Goal: Task Accomplishment & Management: Complete application form

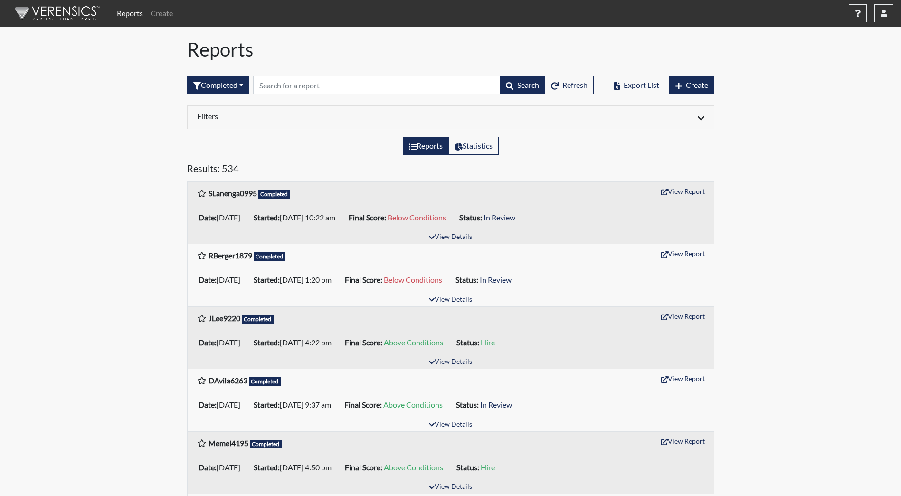
drag, startPoint x: 0, startPoint y: 0, endPoint x: 84, endPoint y: 12, distance: 85.0
click at [84, 12] on img at bounding box center [55, 13] width 109 height 29
click at [693, 375] on button "View Report" at bounding box center [683, 378] width 52 height 15
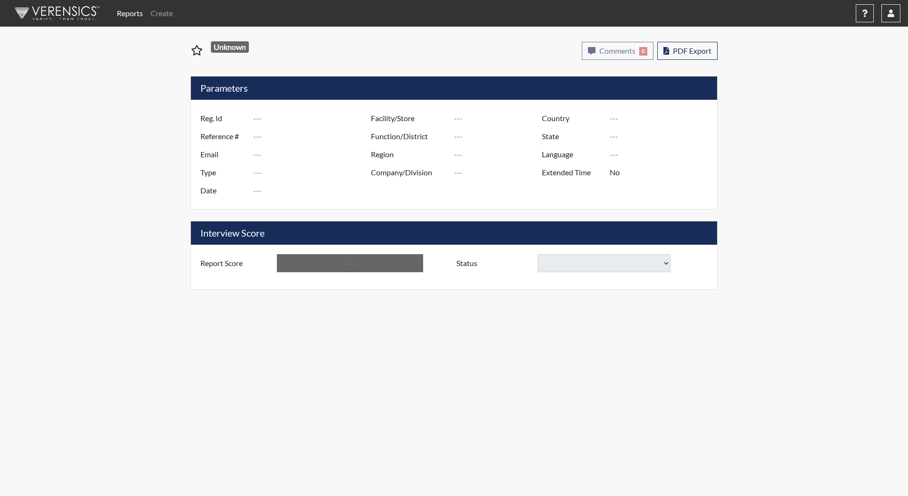
type input "DAvila6263"
type input "51218"
type input "[EMAIL_ADDRESS][DOMAIN_NAME]"
type input "Community Supervision"
type input "[DATE]"
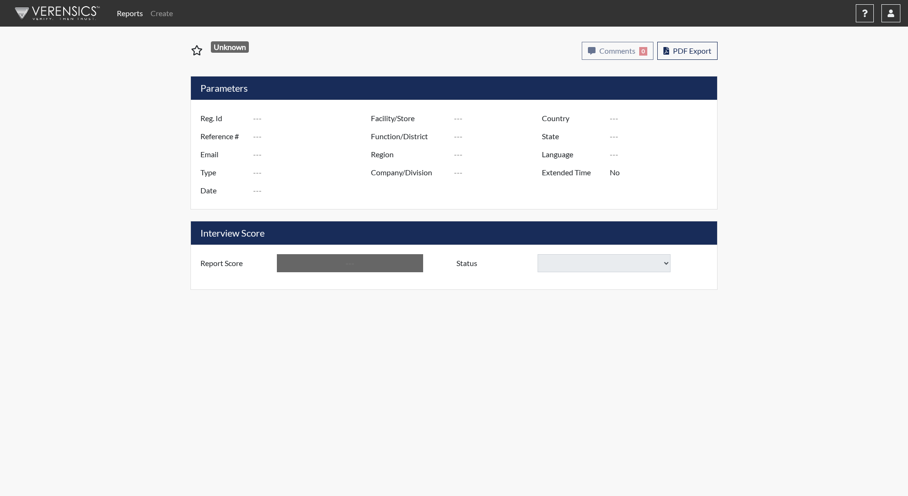
type input "[GEOGRAPHIC_DATA]"
type input "DJS Community/224"
type input "[GEOGRAPHIC_DATA]"
type input "[US_STATE]"
type input "English"
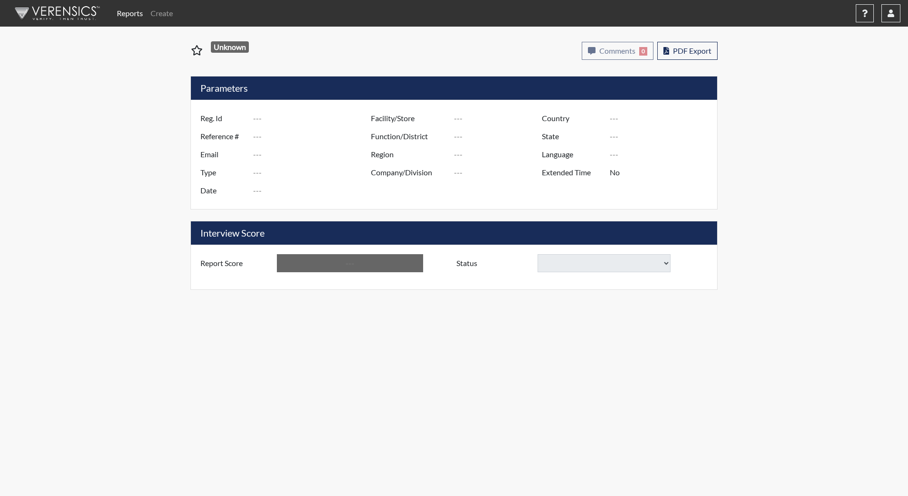
type input "Above Conditions"
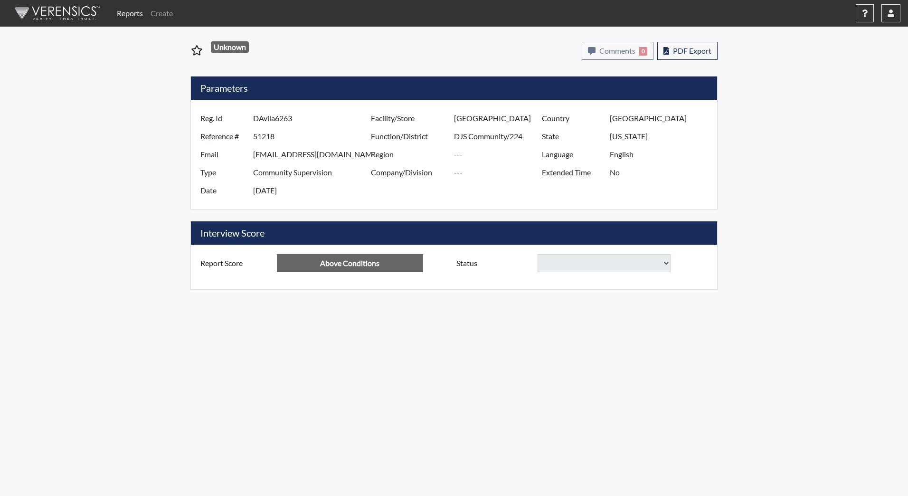
select select
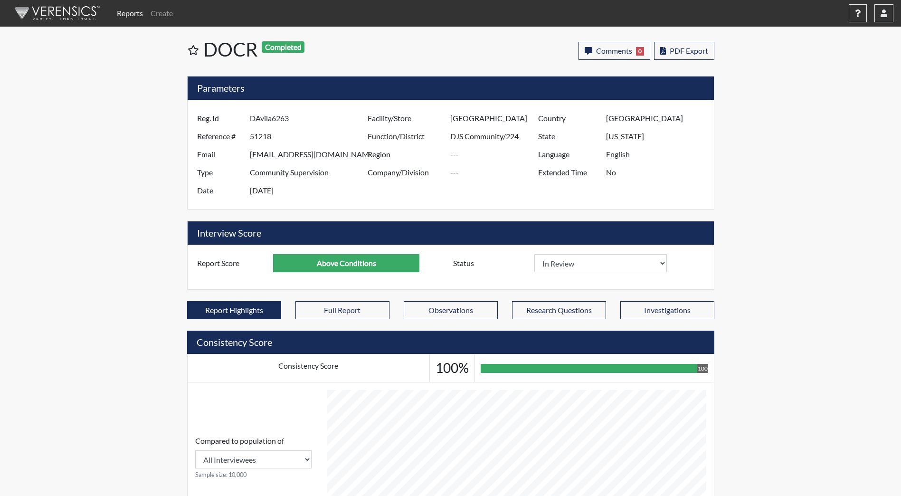
scroll to position [158, 395]
click at [635, 264] on select "In Review Hire Decline" at bounding box center [600, 263] width 133 height 18
select select "decline"
select select
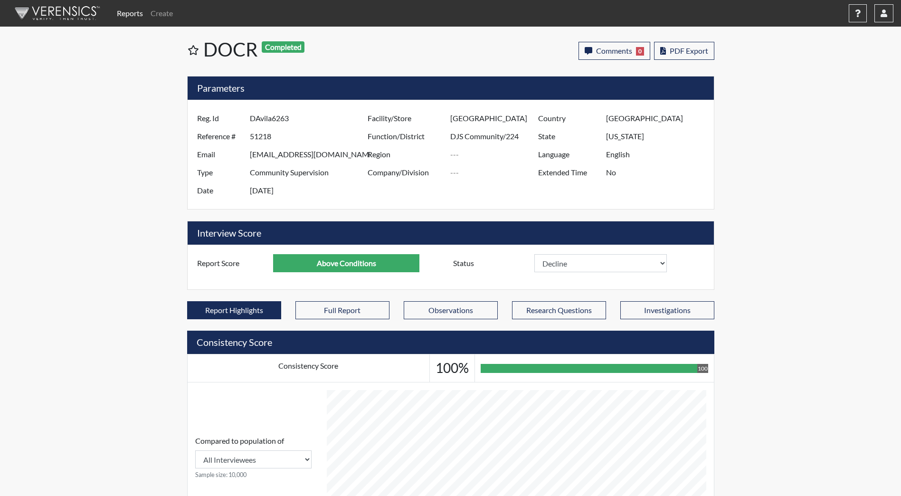
select select
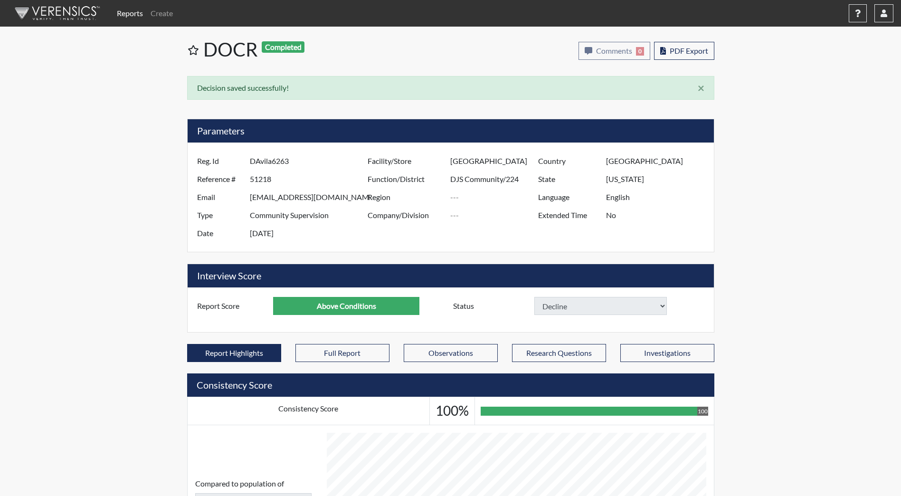
select select
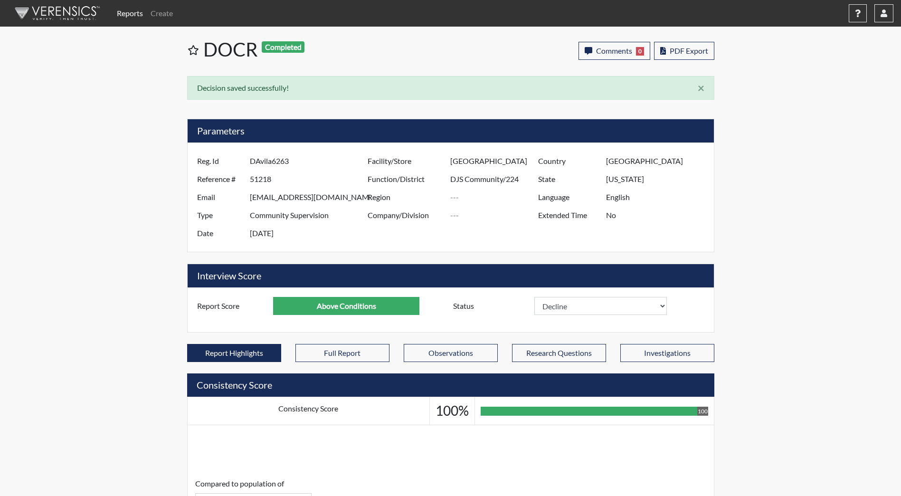
click at [57, 15] on img at bounding box center [55, 13] width 109 height 29
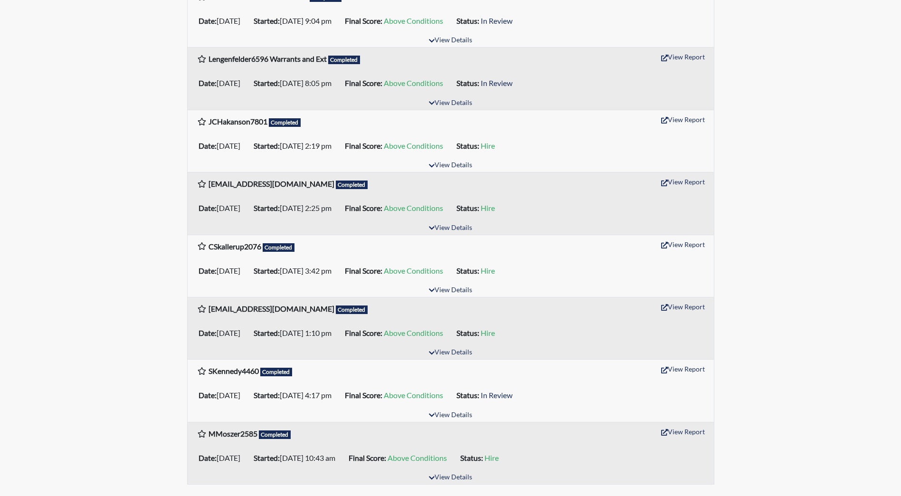
scroll to position [1288, 0]
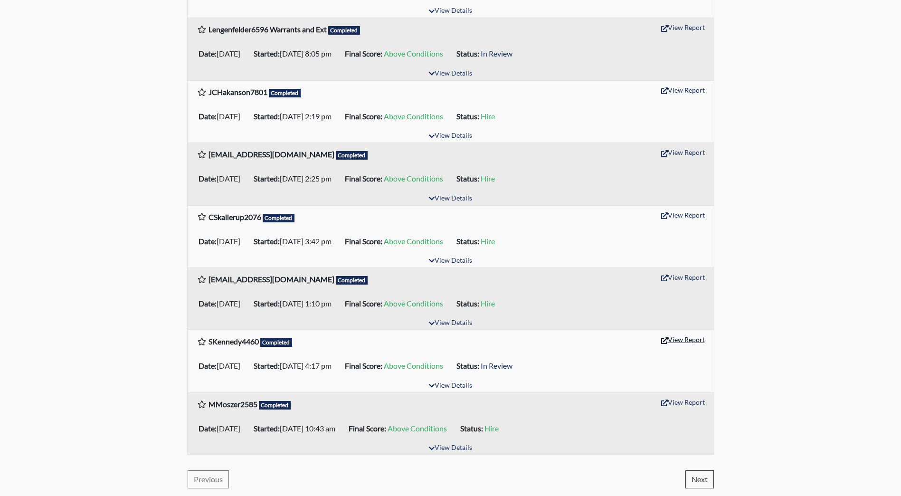
click at [687, 343] on button "View Report" at bounding box center [683, 339] width 52 height 15
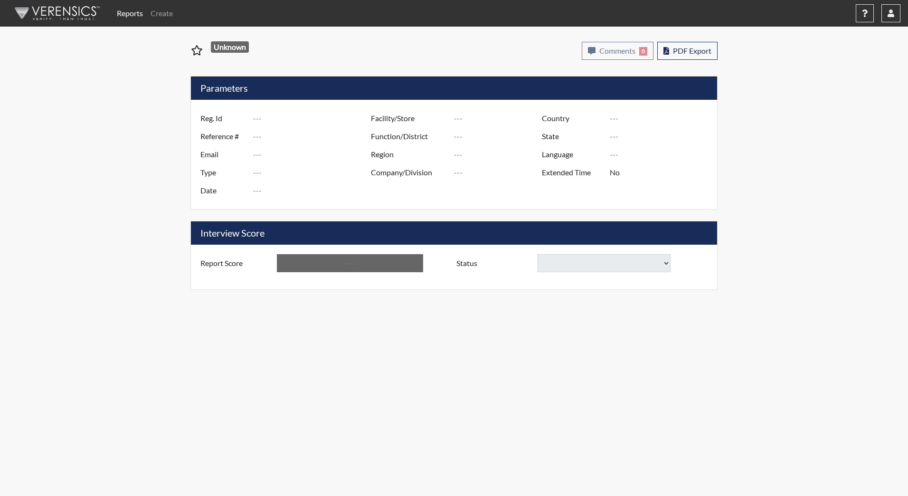
type input "SKennedy4460"
type input "47554"
type input "[EMAIL_ADDRESS][DOMAIN_NAME]"
type input "Corrections Pre-Employment"
type input "[DATE]"
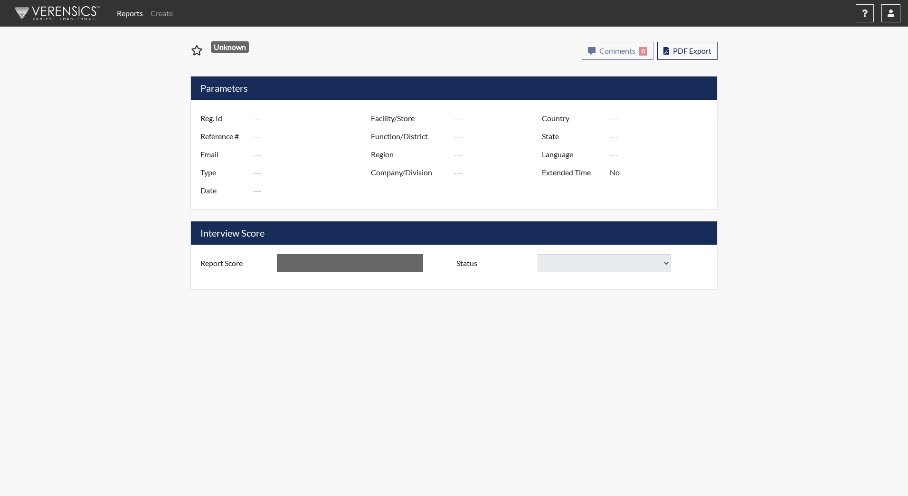
type input "[GEOGRAPHIC_DATA]"
type input "YCC/223"
type input "[GEOGRAPHIC_DATA]"
type input "[US_STATE]"
type input "English"
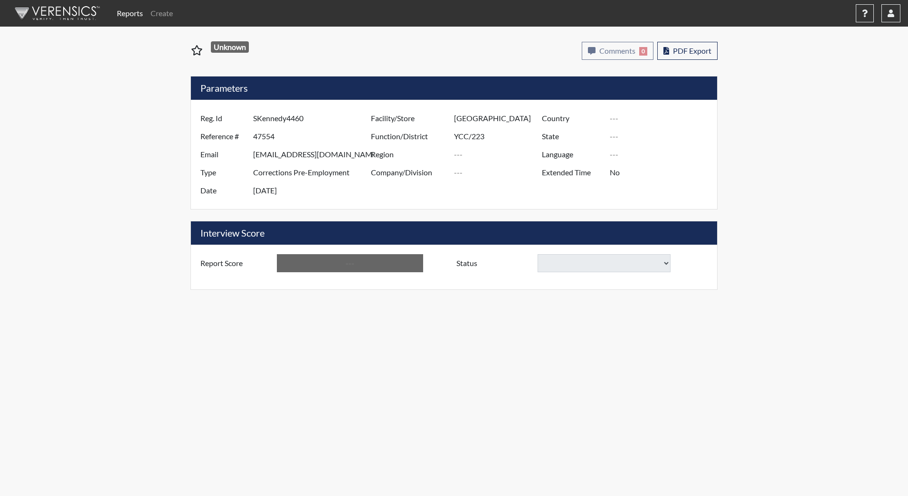
type input "Above Conditions"
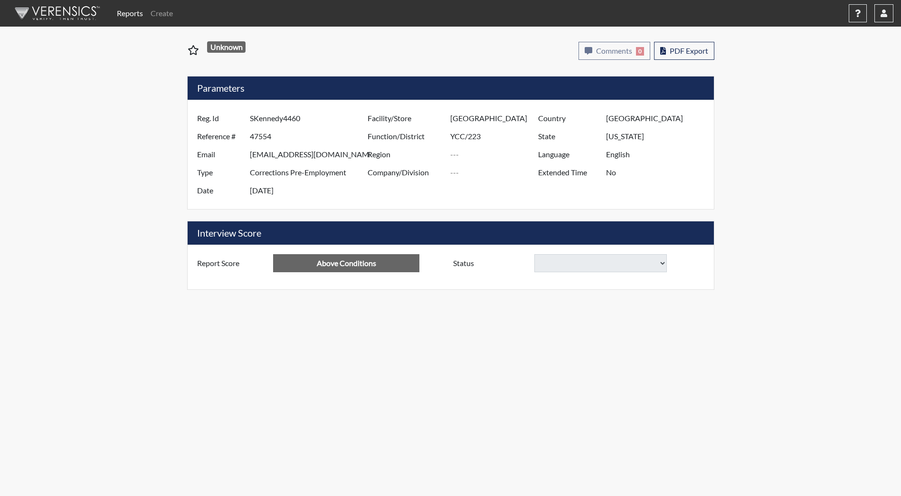
select select
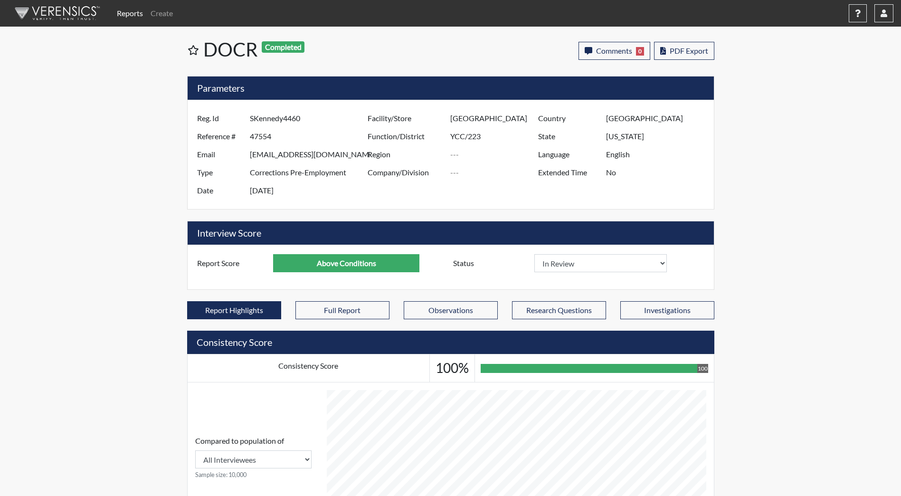
scroll to position [158, 395]
click at [605, 262] on select "In Review Hire Decline" at bounding box center [600, 263] width 133 height 18
select select "decline"
select select
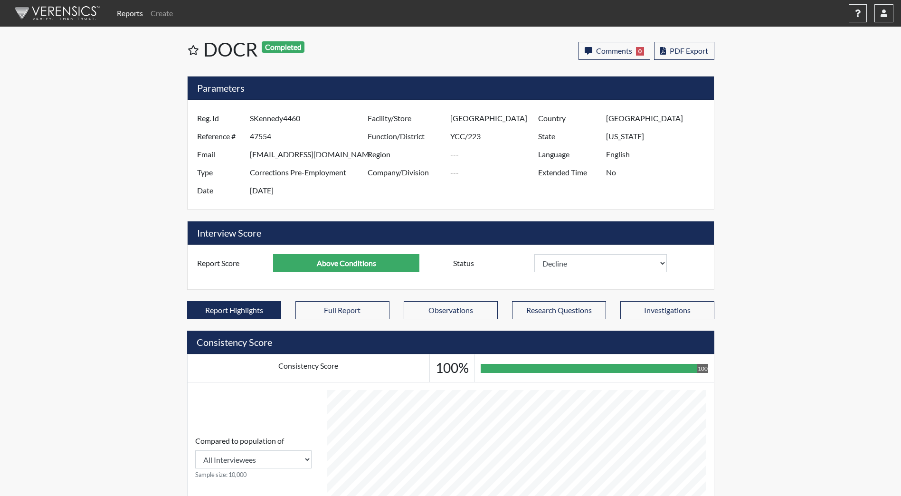
select select
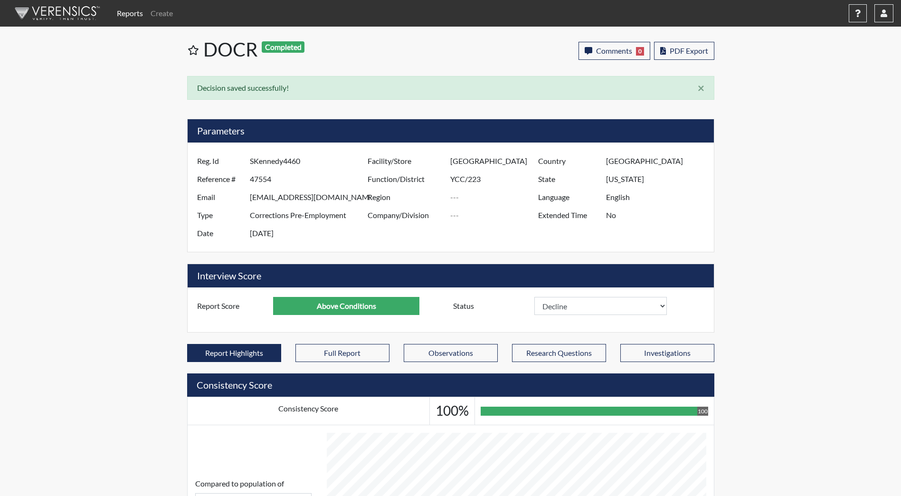
click at [63, 15] on img at bounding box center [55, 13] width 109 height 29
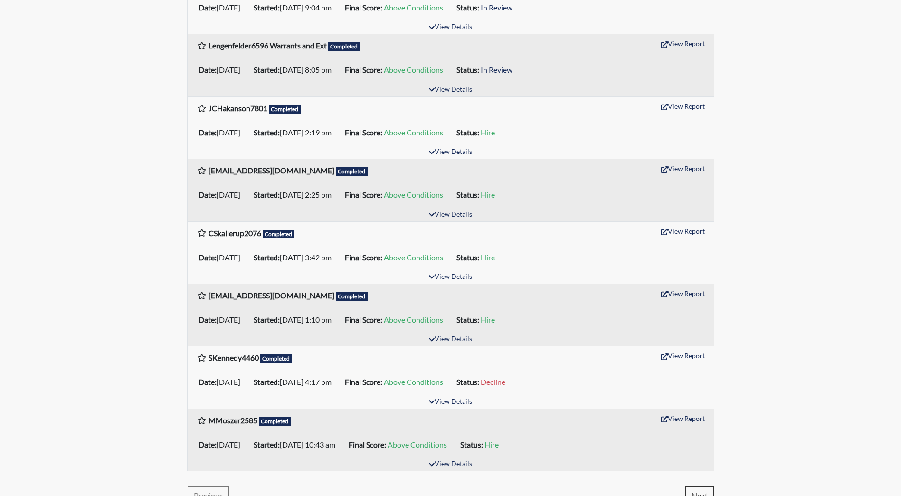
scroll to position [1288, 0]
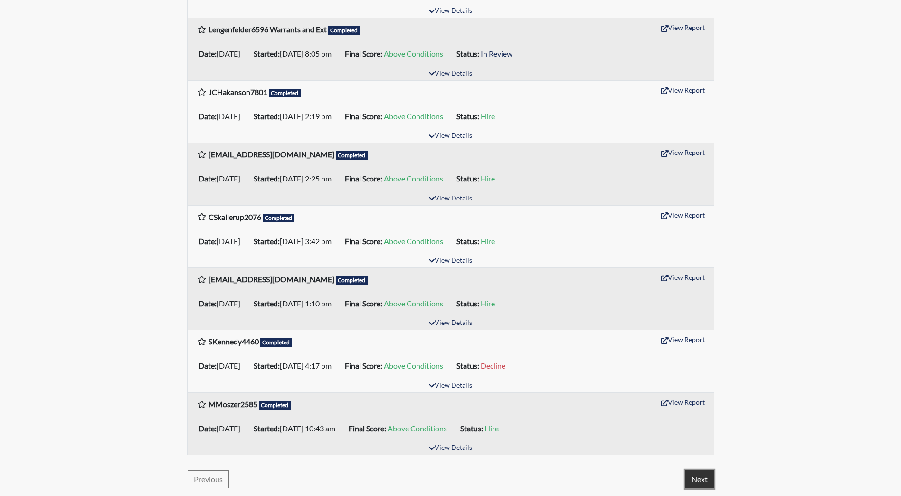
click at [694, 476] on button "Next" at bounding box center [699, 479] width 29 height 18
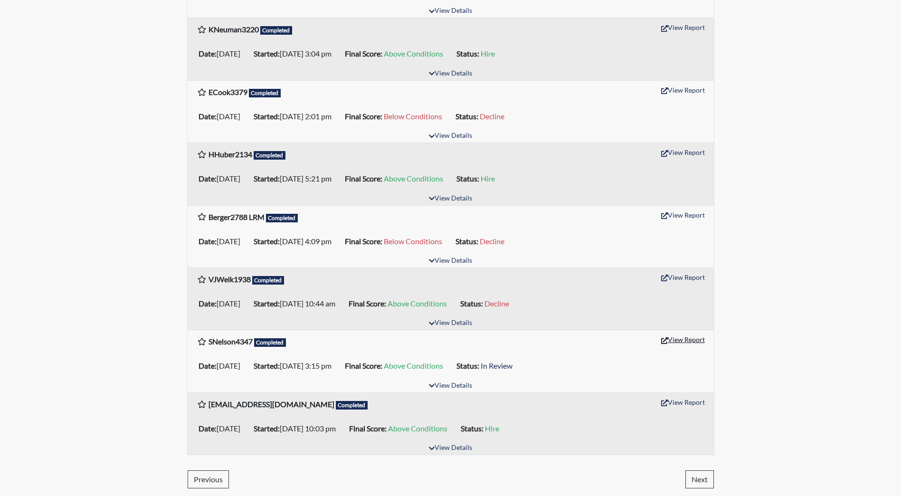
click at [679, 341] on button "View Report" at bounding box center [683, 339] width 52 height 15
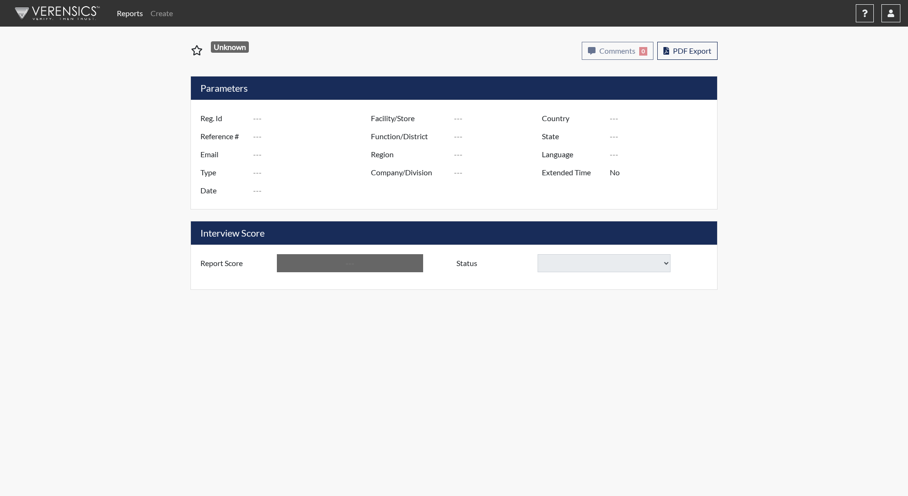
type input "SNelson4347"
type input "39894"
type input "savannahnnelson18@gmail.com"
type input "Community Supervision"
type input "Mar 12, 2025"
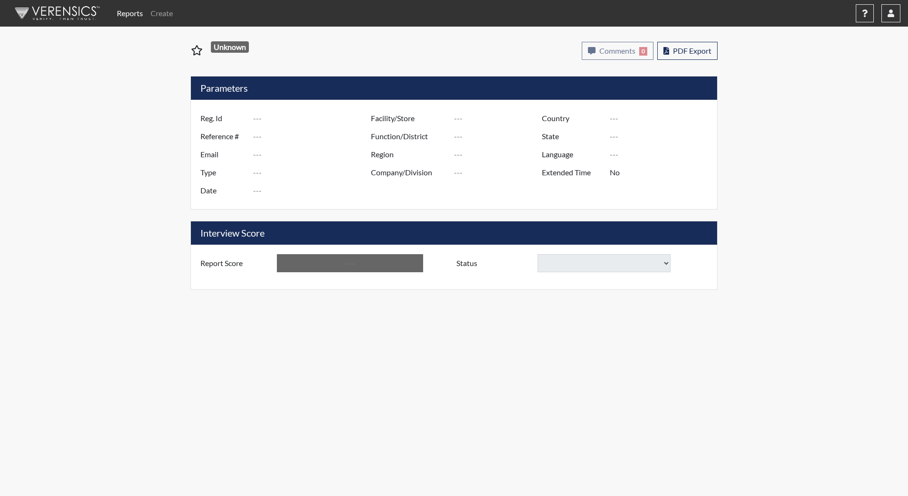
type input "[GEOGRAPHIC_DATA]"
type input "DJS Community/224"
type input "[GEOGRAPHIC_DATA]"
type input "[US_STATE]"
type input "English"
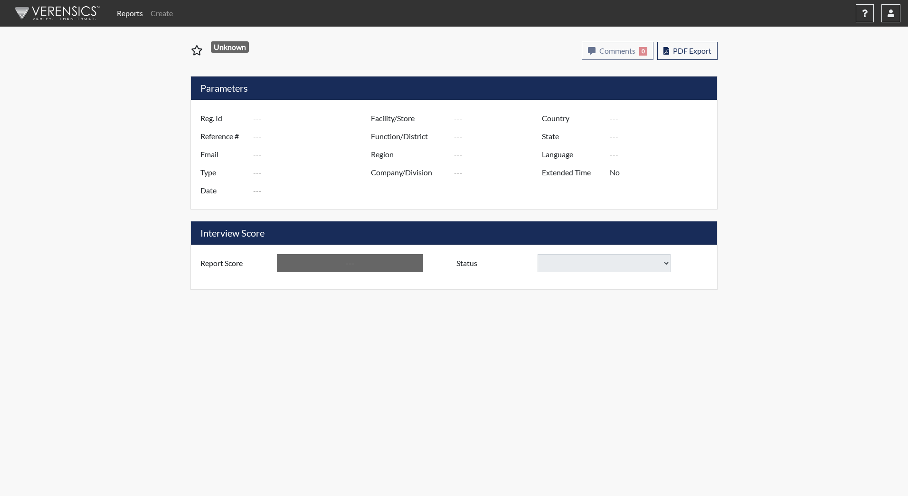
type input "Above Conditions"
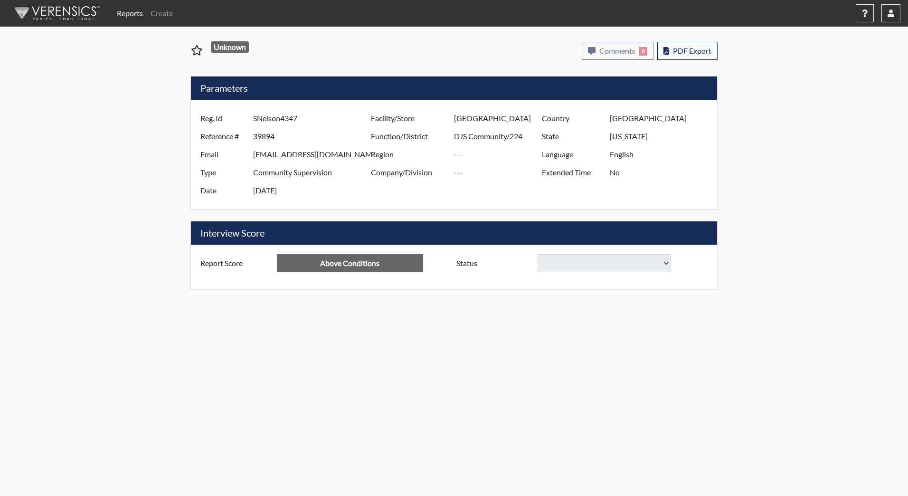
select select
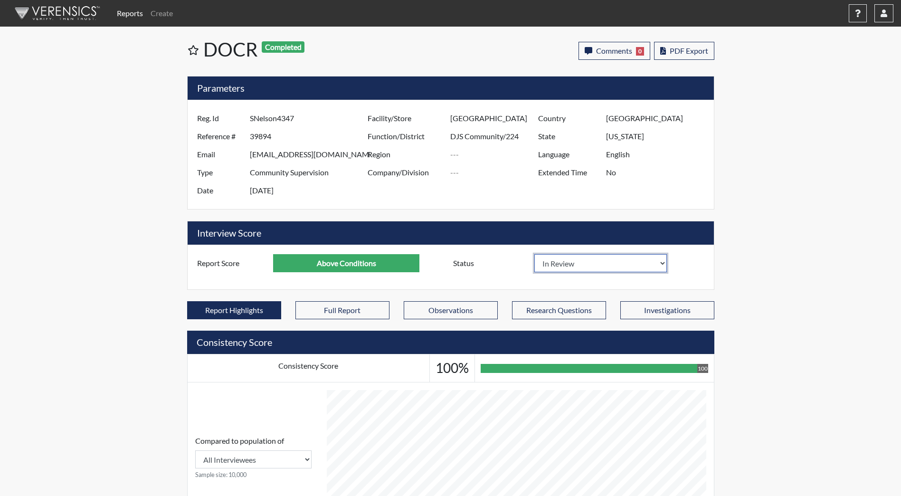
click at [601, 259] on select "In Review Hire Decline" at bounding box center [600, 263] width 133 height 18
select select "decline"
select select
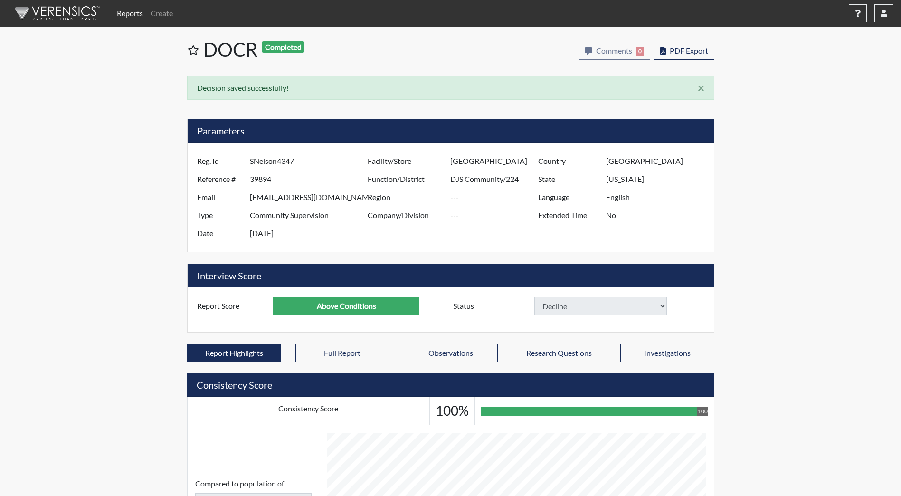
select select
click at [73, 10] on img at bounding box center [55, 13] width 109 height 29
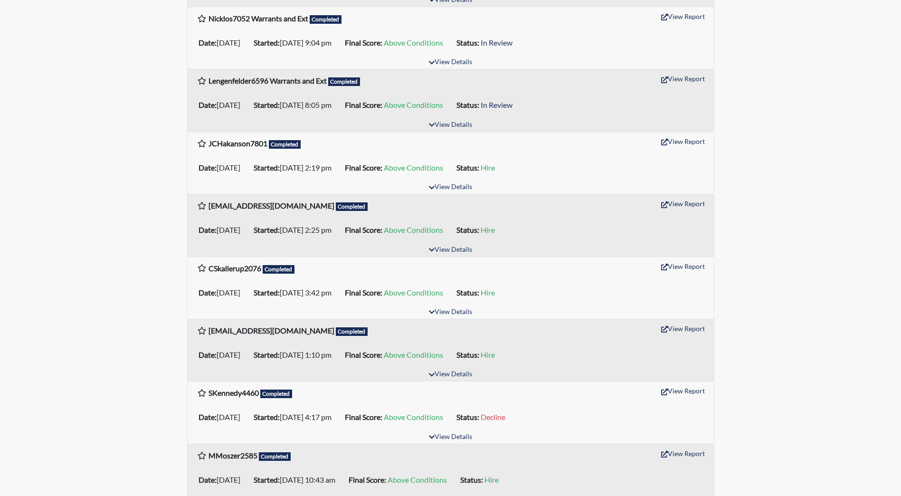
scroll to position [1288, 0]
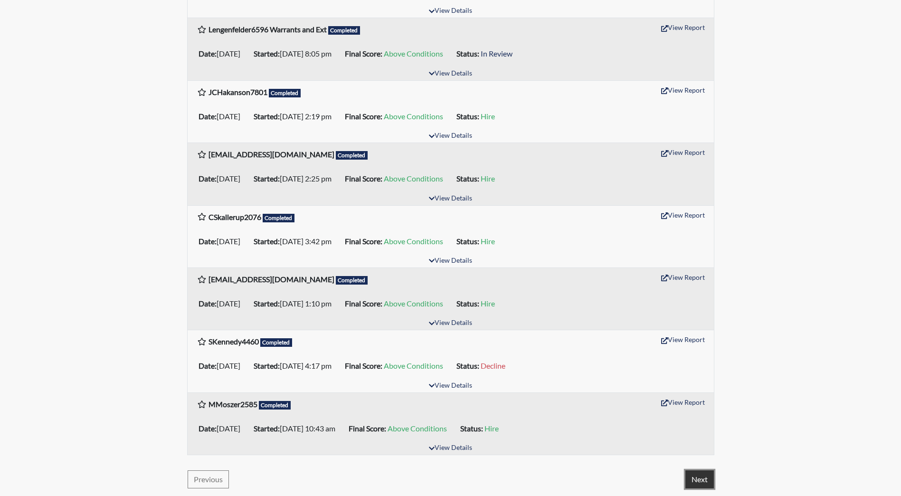
click at [705, 474] on button "Next" at bounding box center [699, 479] width 29 height 18
